Goal: Navigation & Orientation: Find specific page/section

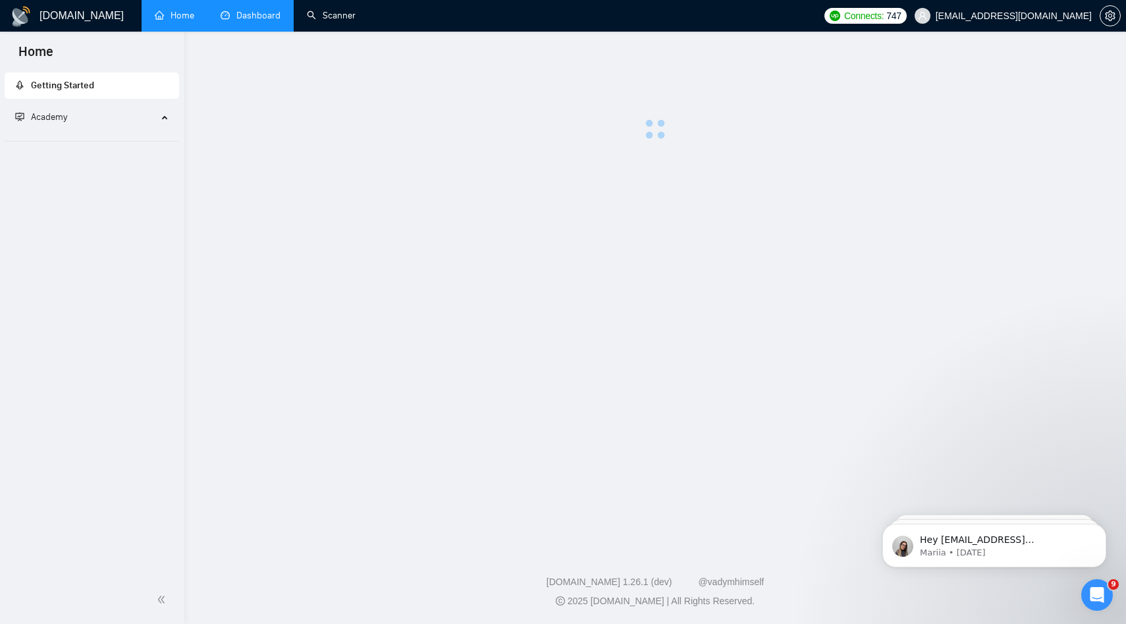
click at [281, 21] on link "Dashboard" at bounding box center [251, 15] width 60 height 11
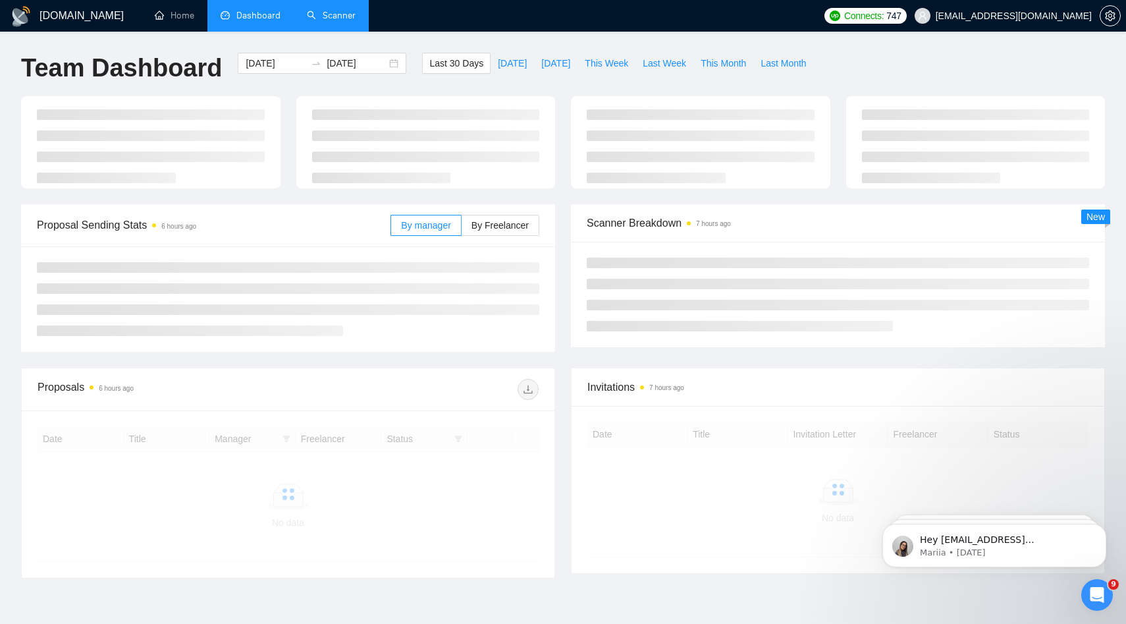
click at [347, 16] on link "Scanner" at bounding box center [331, 15] width 49 height 11
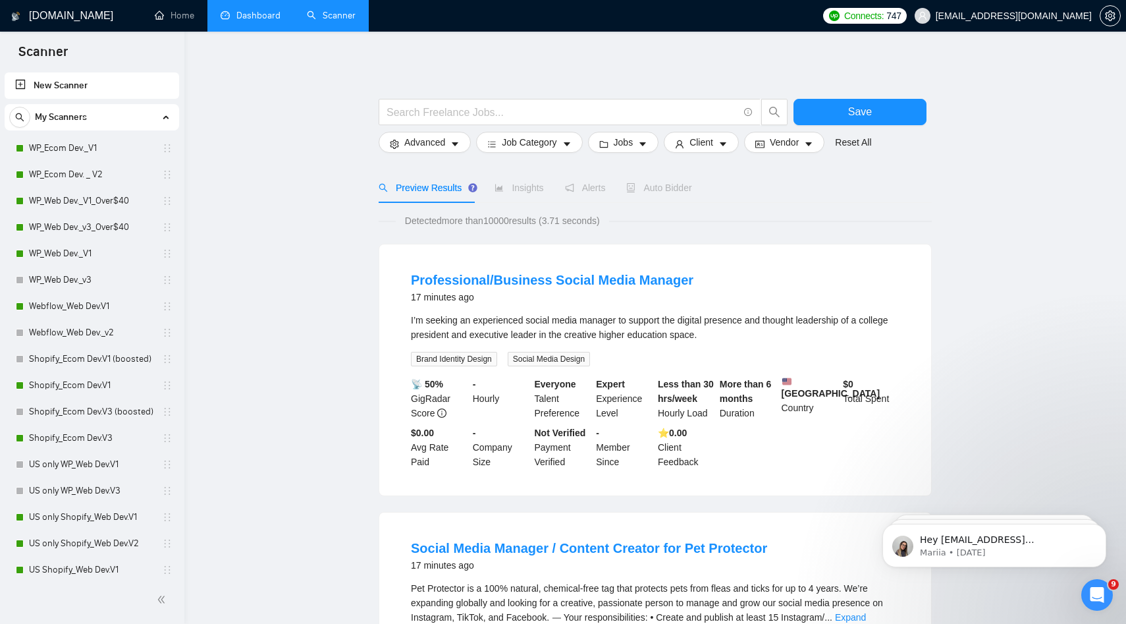
click at [261, 21] on link "Dashboard" at bounding box center [251, 15] width 60 height 11
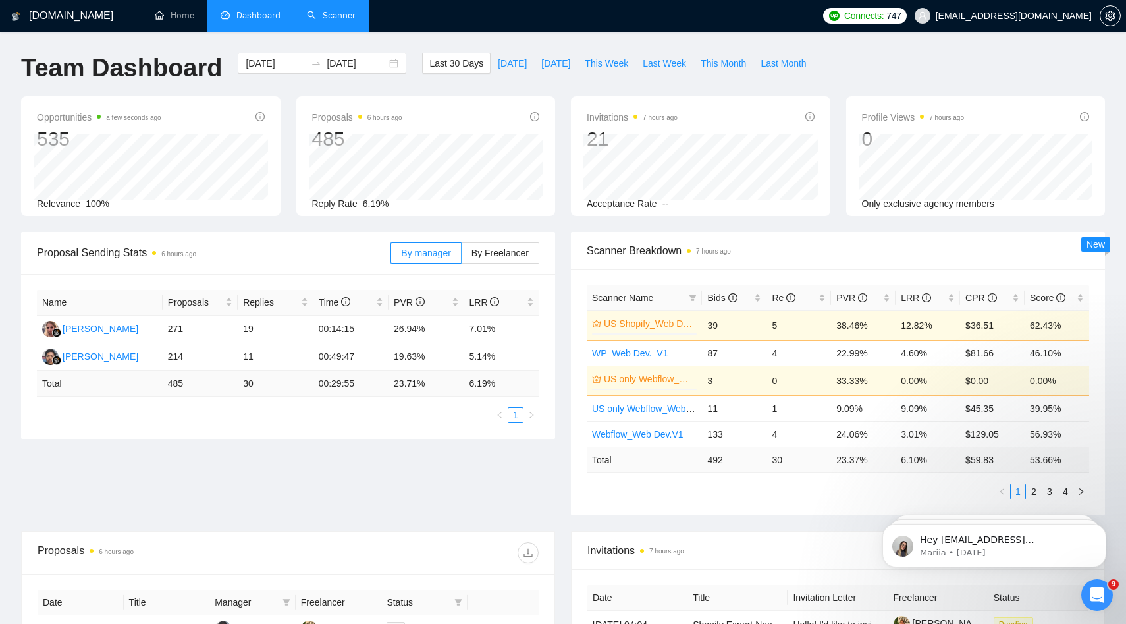
click at [323, 10] on link "Scanner" at bounding box center [331, 15] width 49 height 11
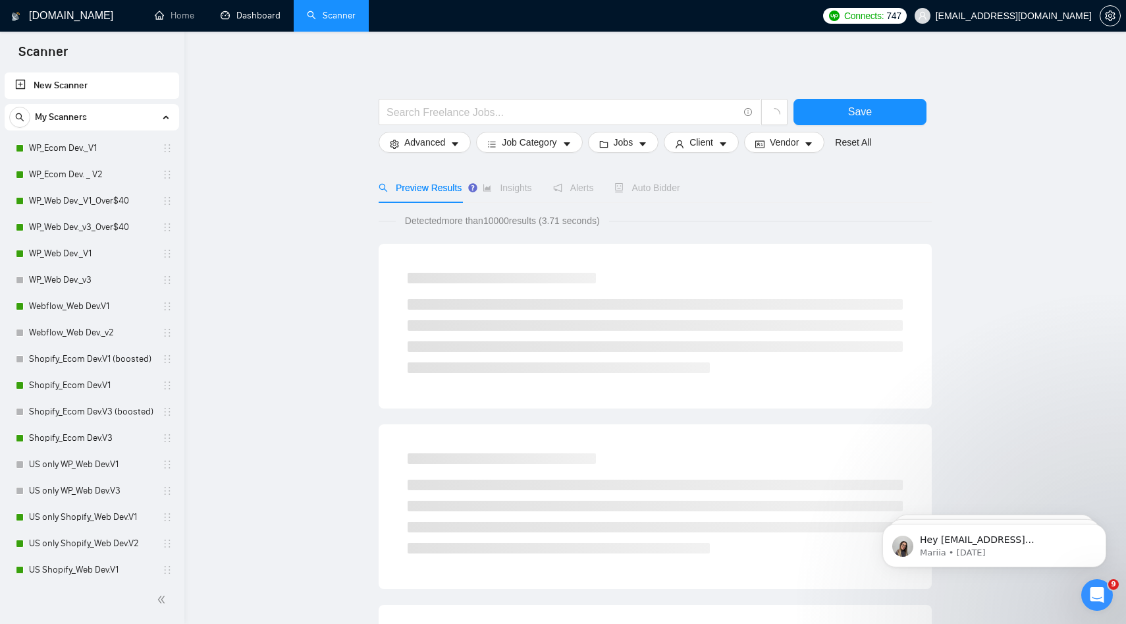
drag, startPoint x: 257, startPoint y: 28, endPoint x: 379, endPoint y: 28, distance: 121.8
click at [257, 21] on link "Dashboard" at bounding box center [251, 15] width 60 height 11
